Goal: Task Accomplishment & Management: Use online tool/utility

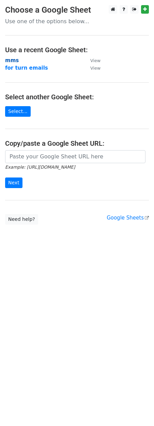
click at [14, 61] on strong "mms" at bounding box center [12, 60] width 14 height 6
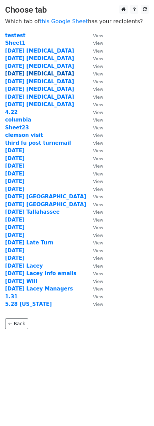
click at [24, 73] on strong "10.6.25 capex" at bounding box center [39, 74] width 69 height 6
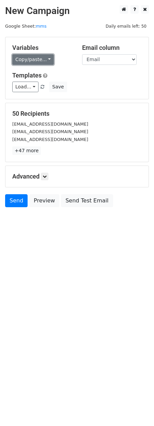
click at [32, 54] on link "Copy/paste..." at bounding box center [33, 59] width 42 height 11
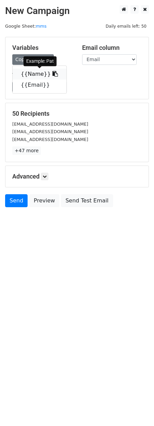
click at [34, 72] on link "{{Name}}" at bounding box center [40, 74] width 54 height 11
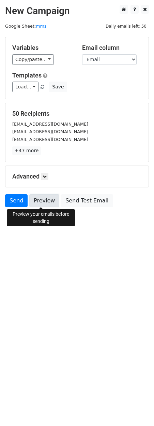
click at [42, 203] on link "Preview" at bounding box center [44, 200] width 30 height 13
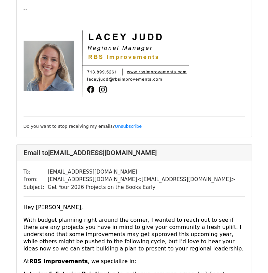
scroll to position [2593, 0]
